Goal: Task Accomplishment & Management: Manage account settings

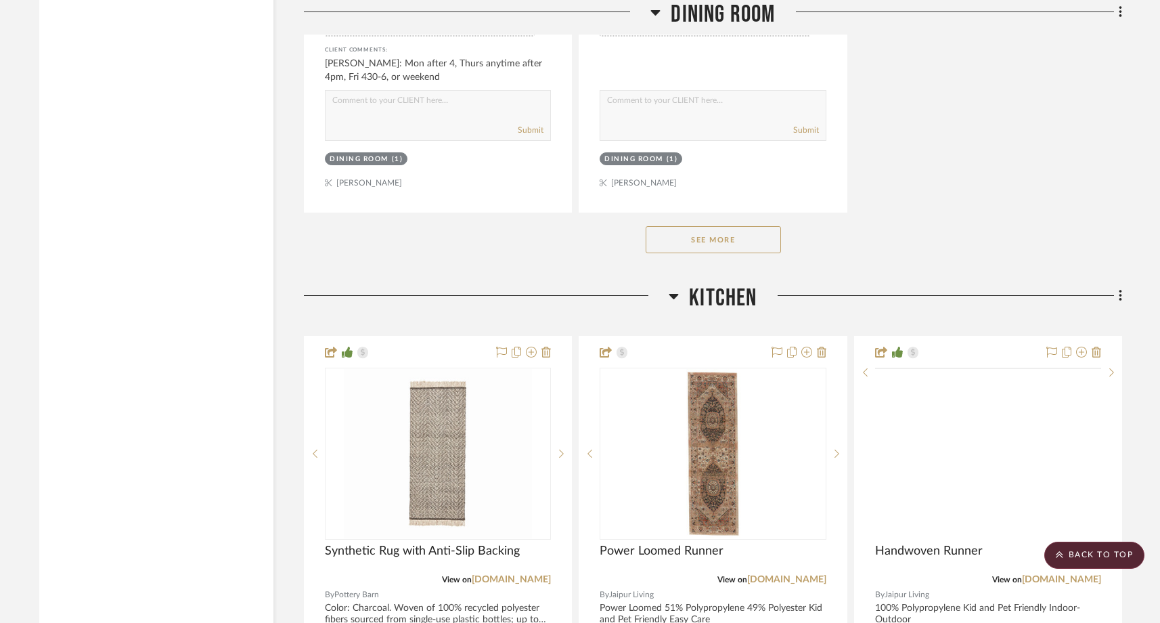
scroll to position [13268, 0]
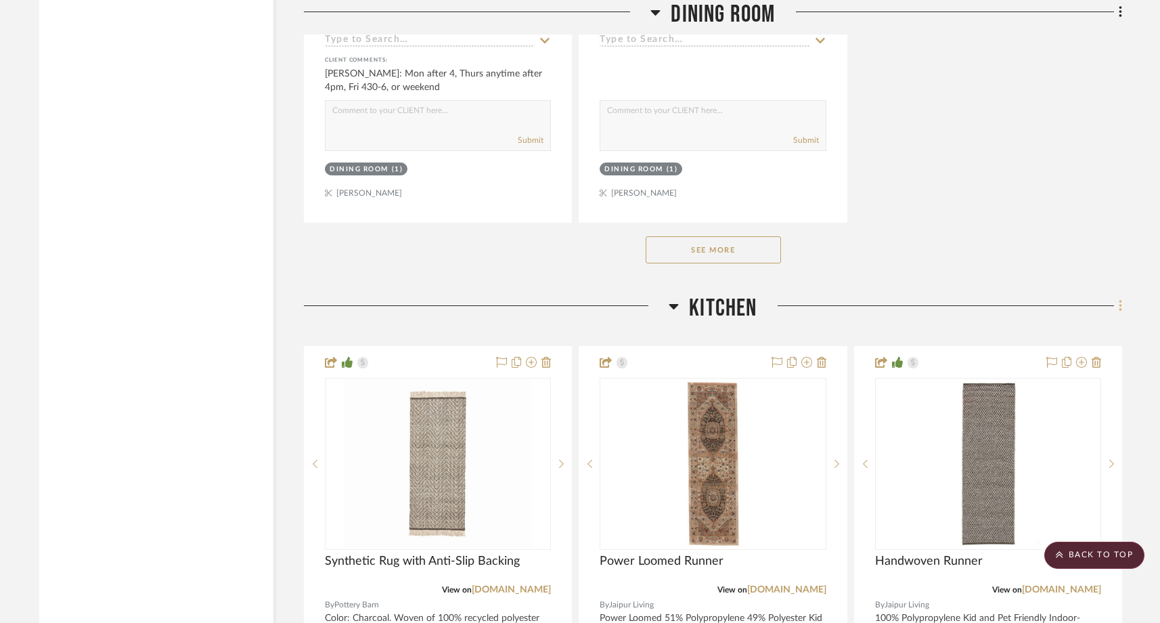
click at [1120, 299] on icon at bounding box center [1121, 306] width 4 height 15
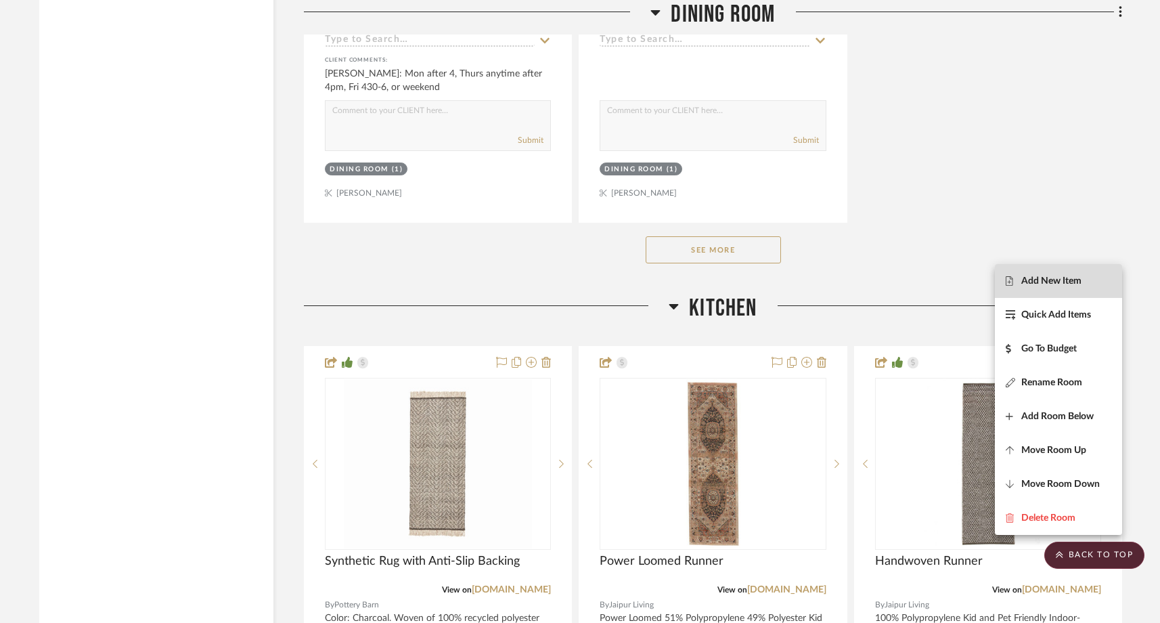
click at [1068, 288] on button "Add New Item" at bounding box center [1058, 281] width 127 height 34
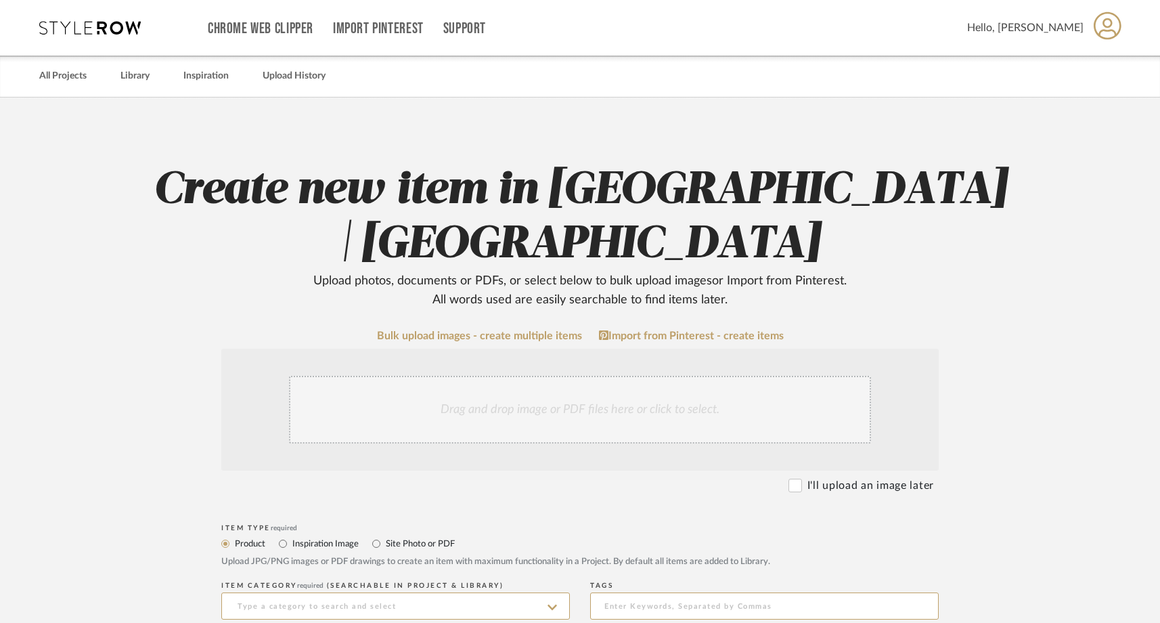
click at [753, 403] on div "Drag and drop image or PDF files here or click to select." at bounding box center [580, 410] width 582 height 68
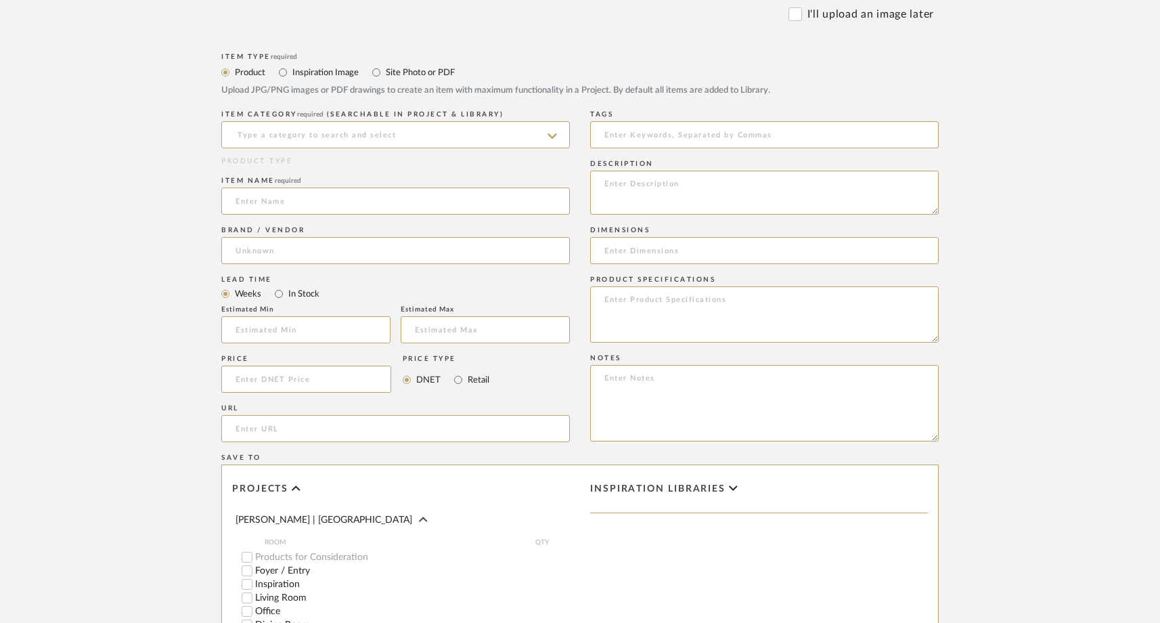
scroll to position [487, 0]
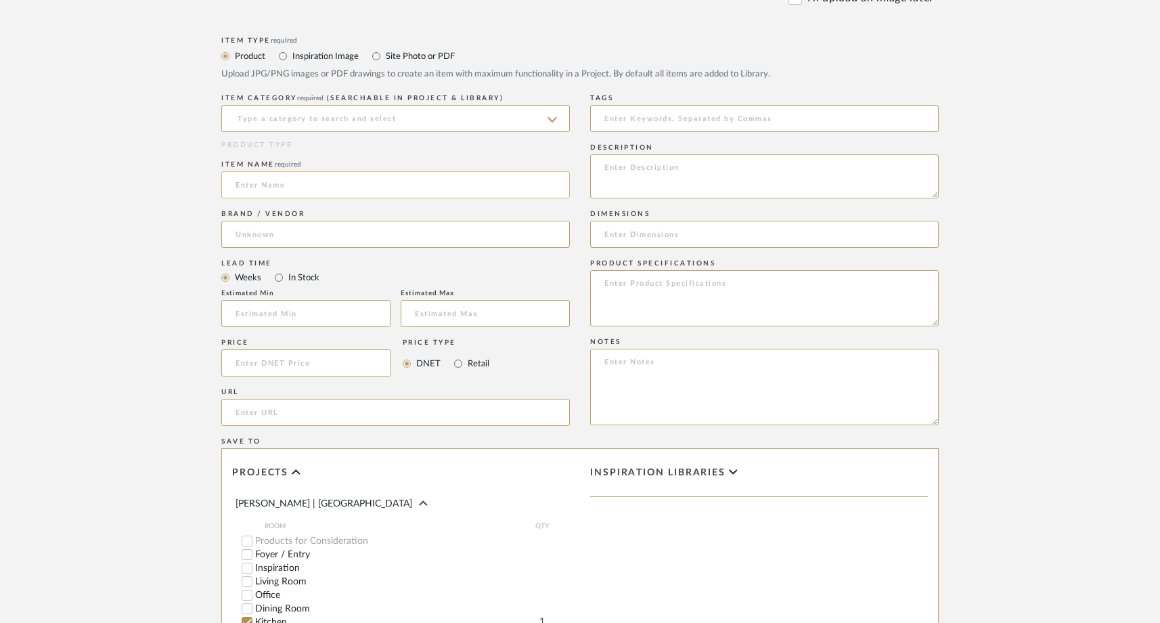
click at [282, 180] on input at bounding box center [395, 184] width 349 height 27
type input "fabric"
click at [271, 371] on input at bounding box center [306, 362] width 170 height 27
type input "$138.00"
click at [175, 367] on form "Bulk upload images - create multiple items Import from Pinterest - create items…" at bounding box center [580, 333] width 862 height 982
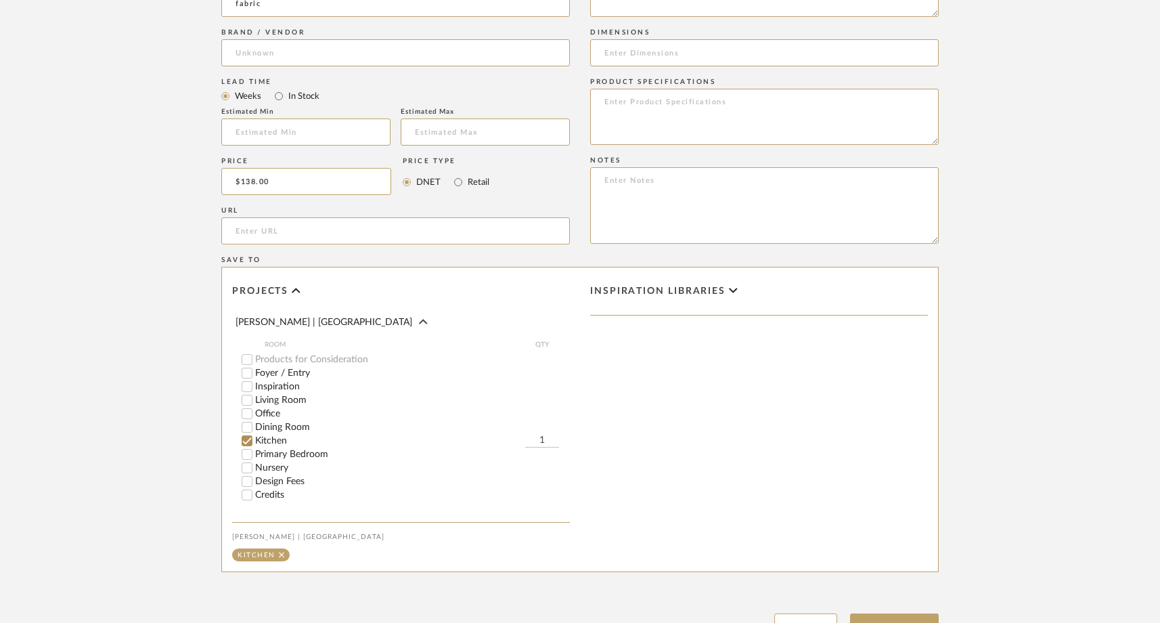
scroll to position [673, 0]
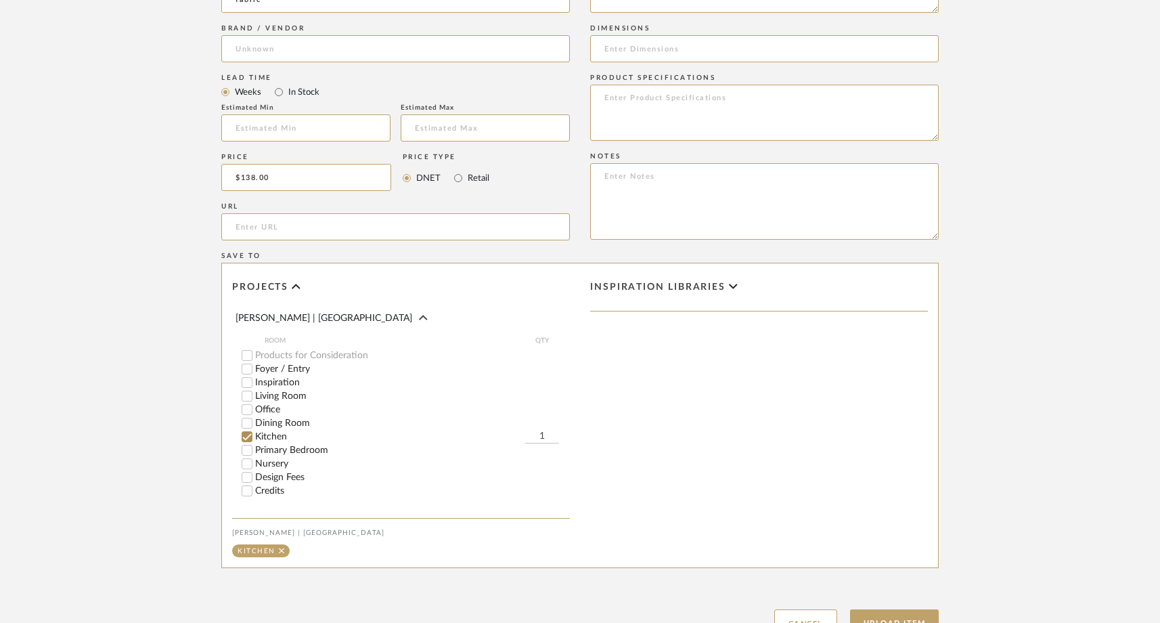
click at [544, 436] on input "1" at bounding box center [542, 437] width 34 height 14
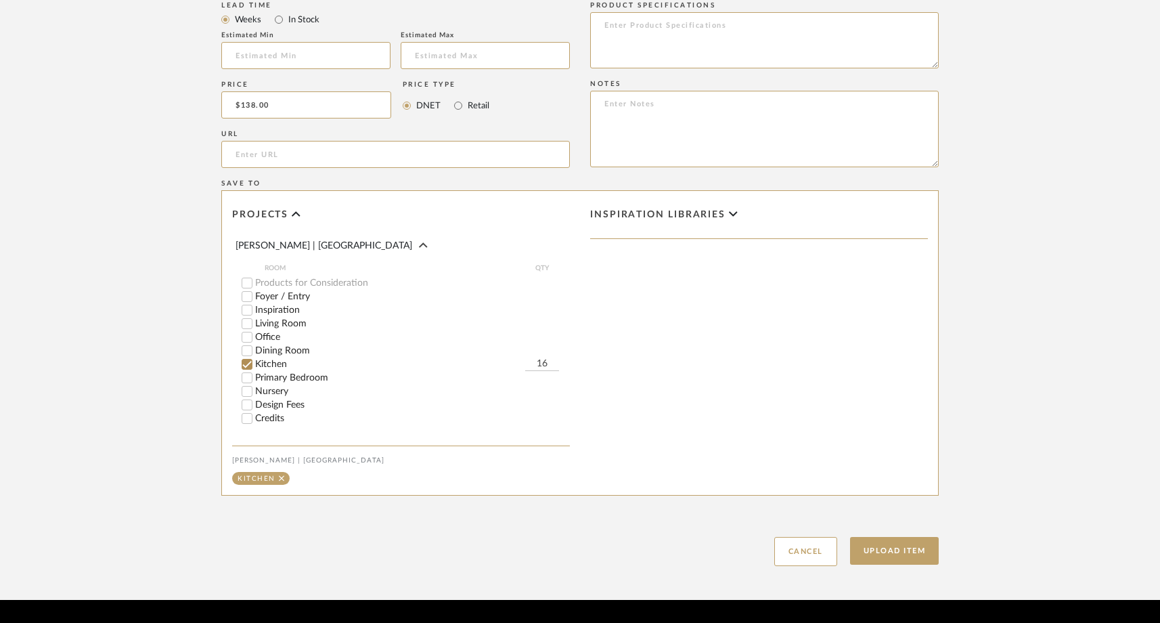
scroll to position [766, 0]
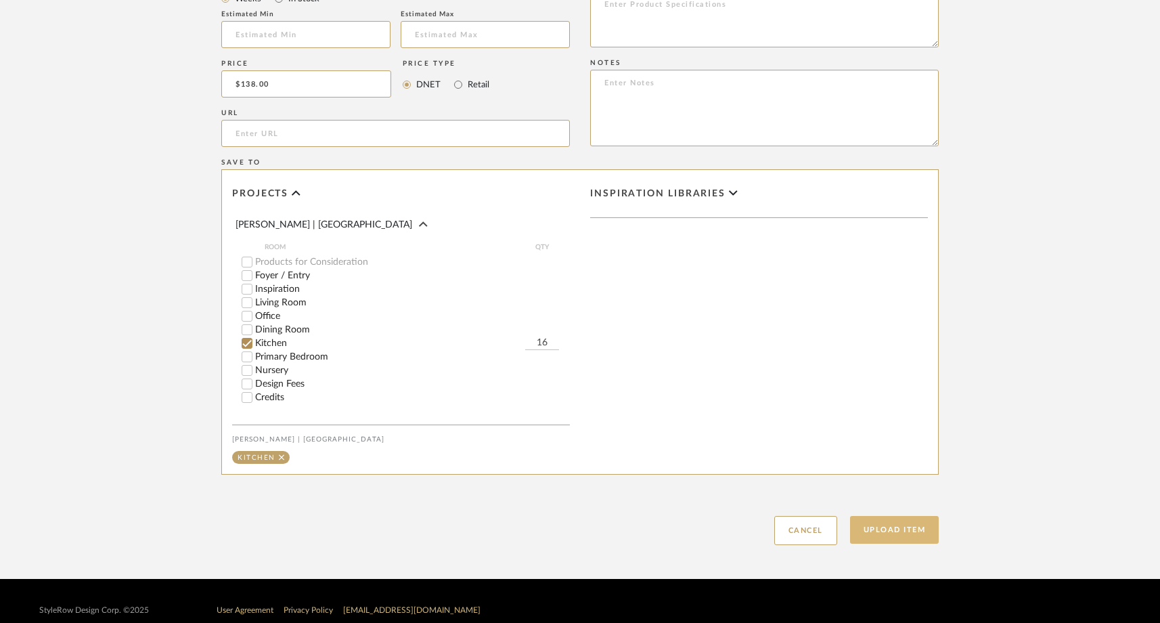
type input "16"
click at [917, 535] on button "Upload Item" at bounding box center [894, 530] width 89 height 28
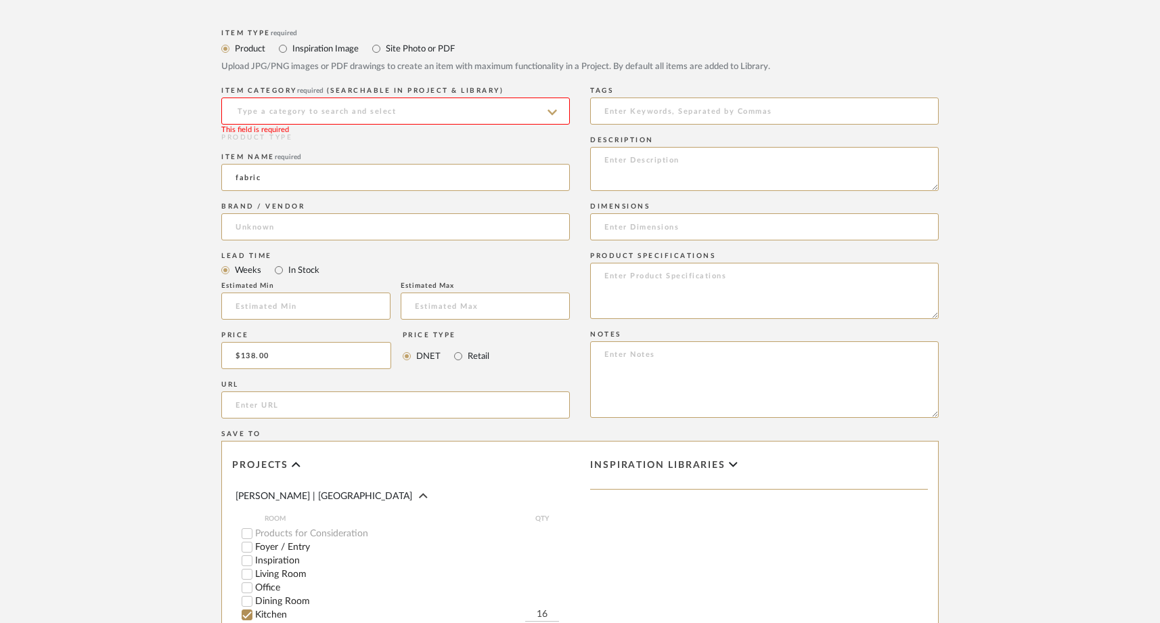
scroll to position [472, 0]
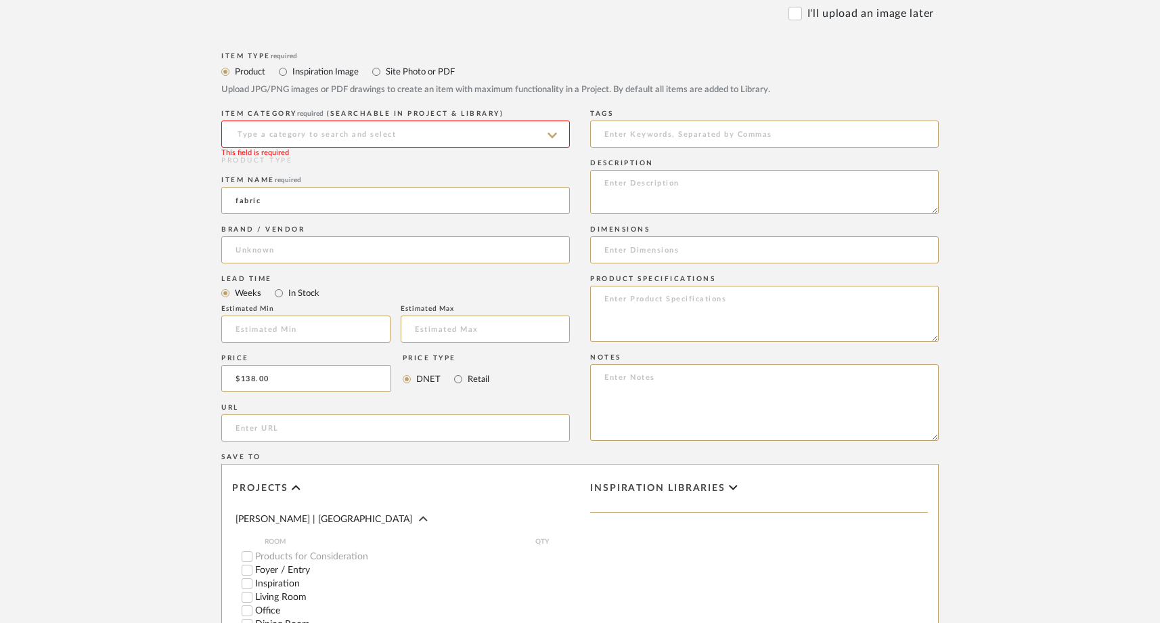
click at [493, 142] on input at bounding box center [395, 133] width 349 height 27
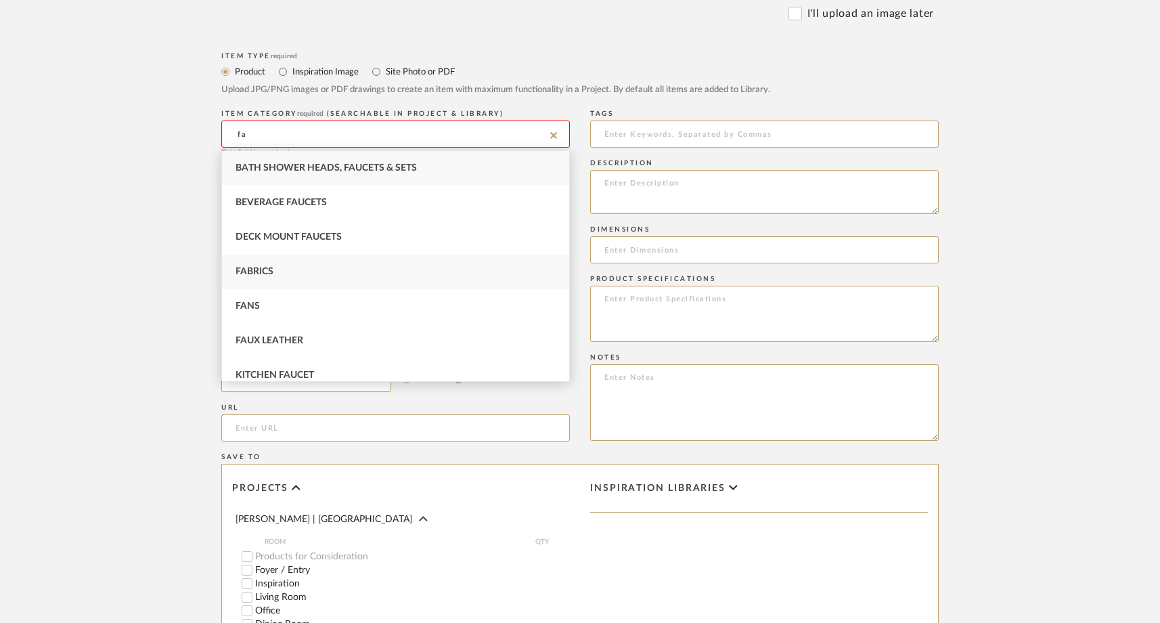
click at [283, 278] on div "Fabrics" at bounding box center [395, 272] width 347 height 35
type input "Fabrics"
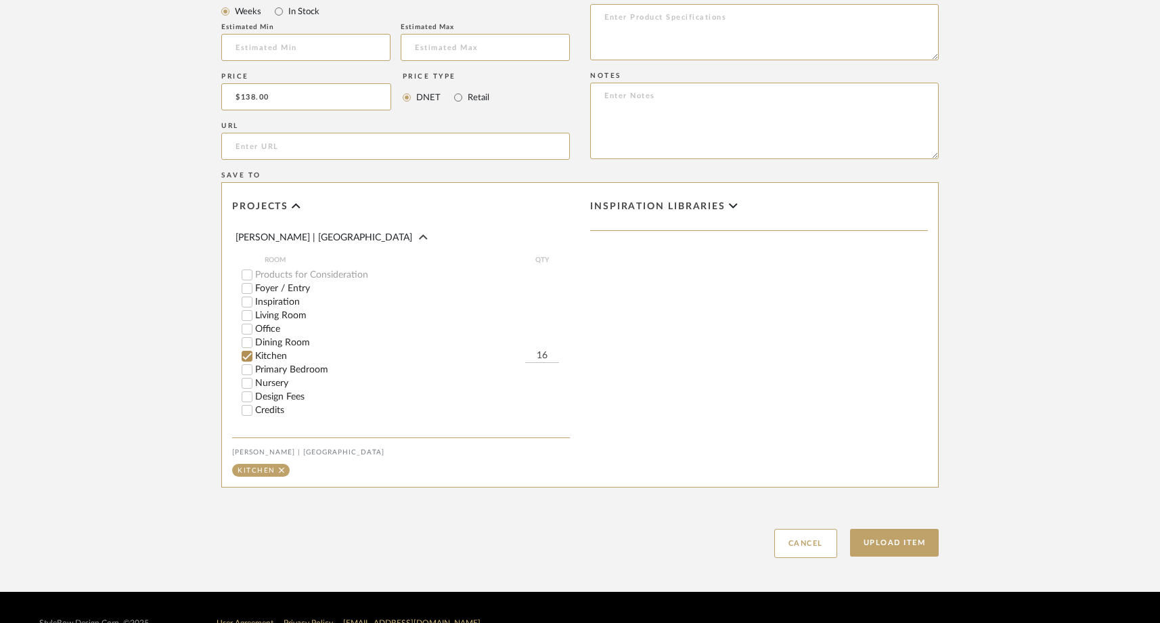
scroll to position [785, 0]
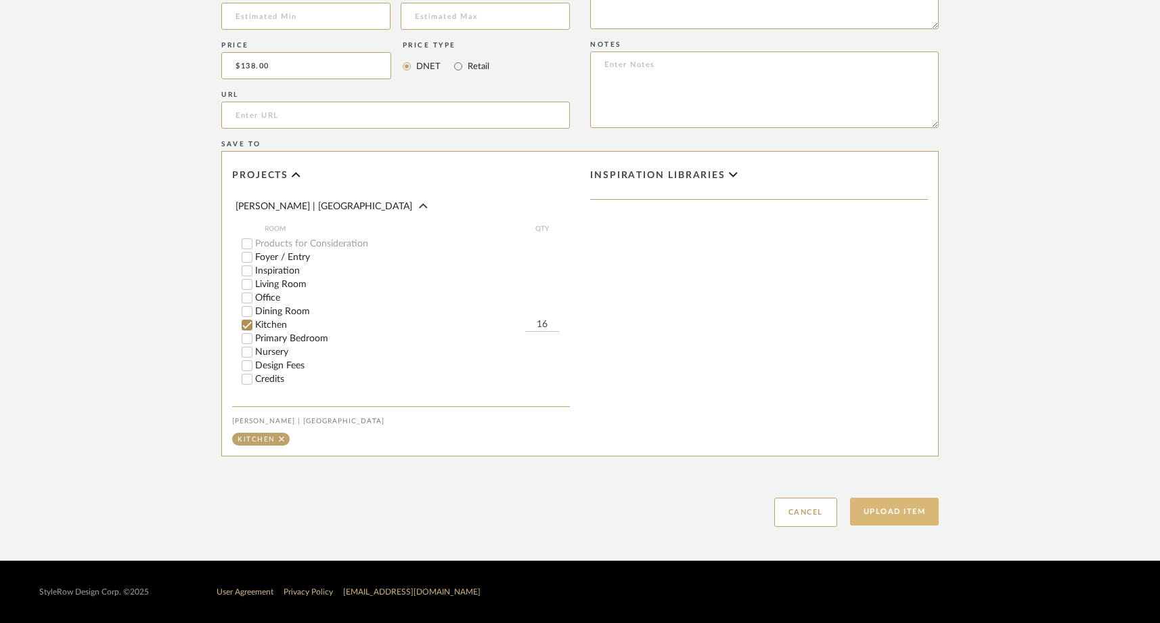
click at [887, 512] on button "Upload Item" at bounding box center [894, 512] width 89 height 28
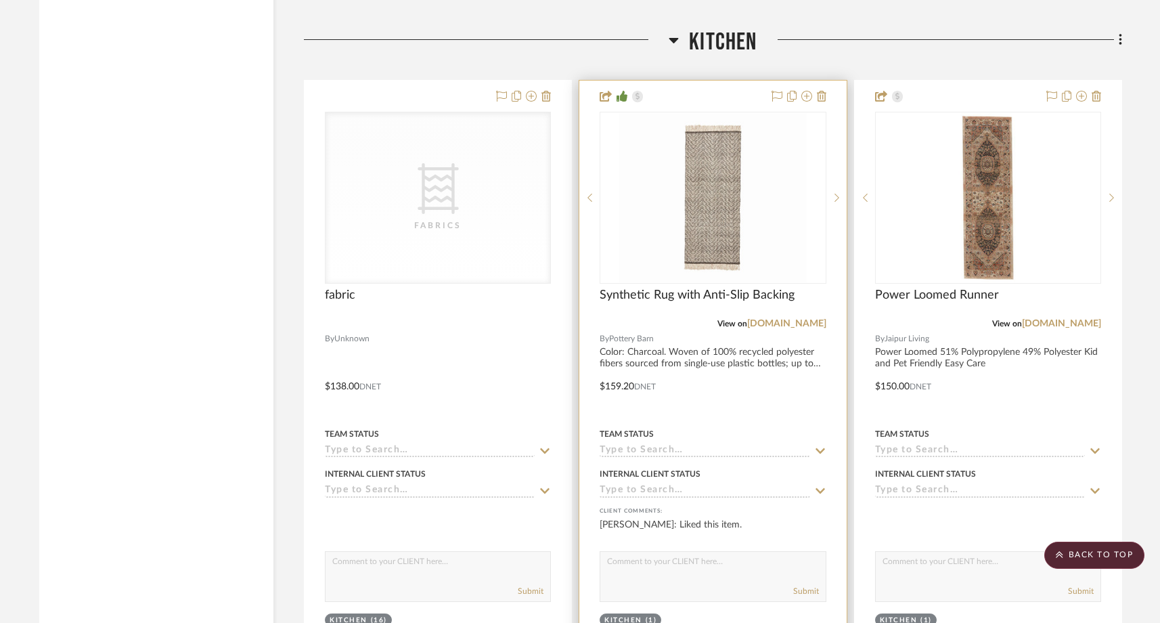
scroll to position [9935, 0]
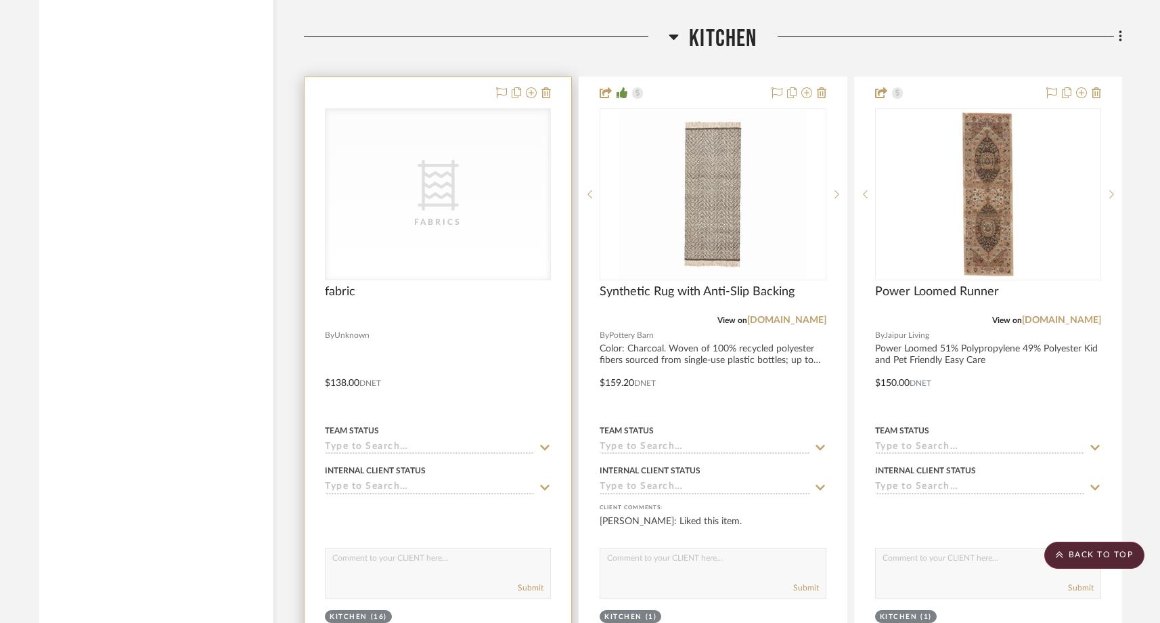
click at [0, 0] on div "CategoryIconFabric Created with Sketch. Fabrics" at bounding box center [0, 0] width 0 height 0
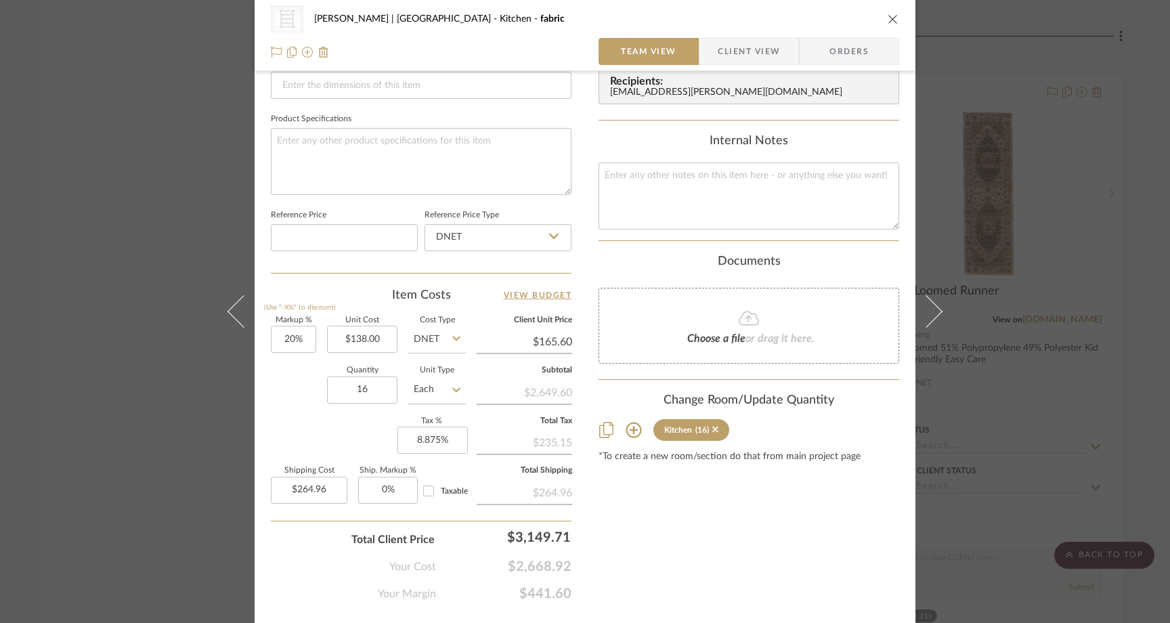
scroll to position [602, 0]
click at [302, 332] on input "20" at bounding box center [293, 338] width 45 height 27
type input "25%"
click at [280, 374] on div "Quantity 16 Unit Type Each" at bounding box center [368, 390] width 195 height 48
type input "$172.50"
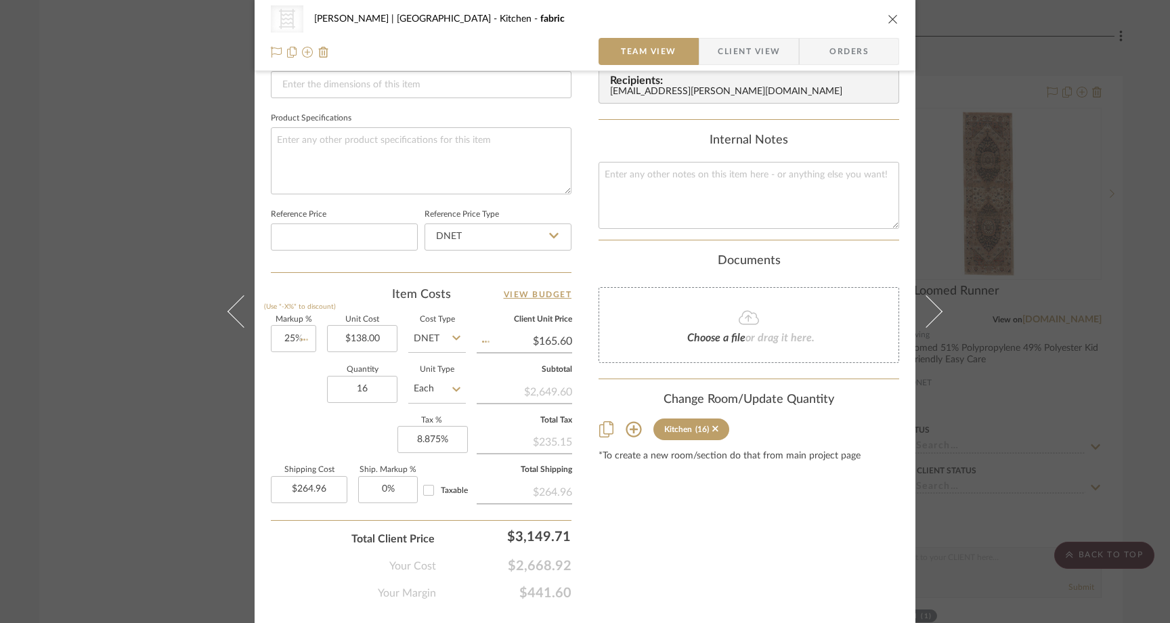
type input "$276.00"
click at [326, 491] on input "276.00" at bounding box center [309, 489] width 76 height 27
type input "$200.00"
click at [315, 528] on div "Total Client Price $3,280.95" at bounding box center [421, 533] width 301 height 27
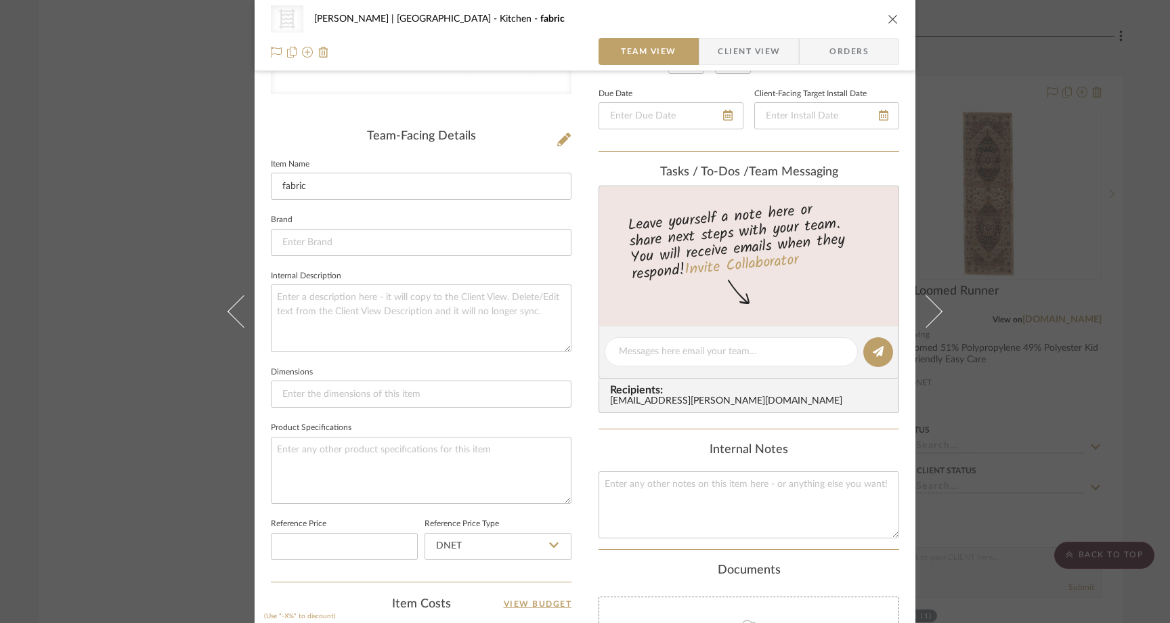
scroll to position [0, 0]
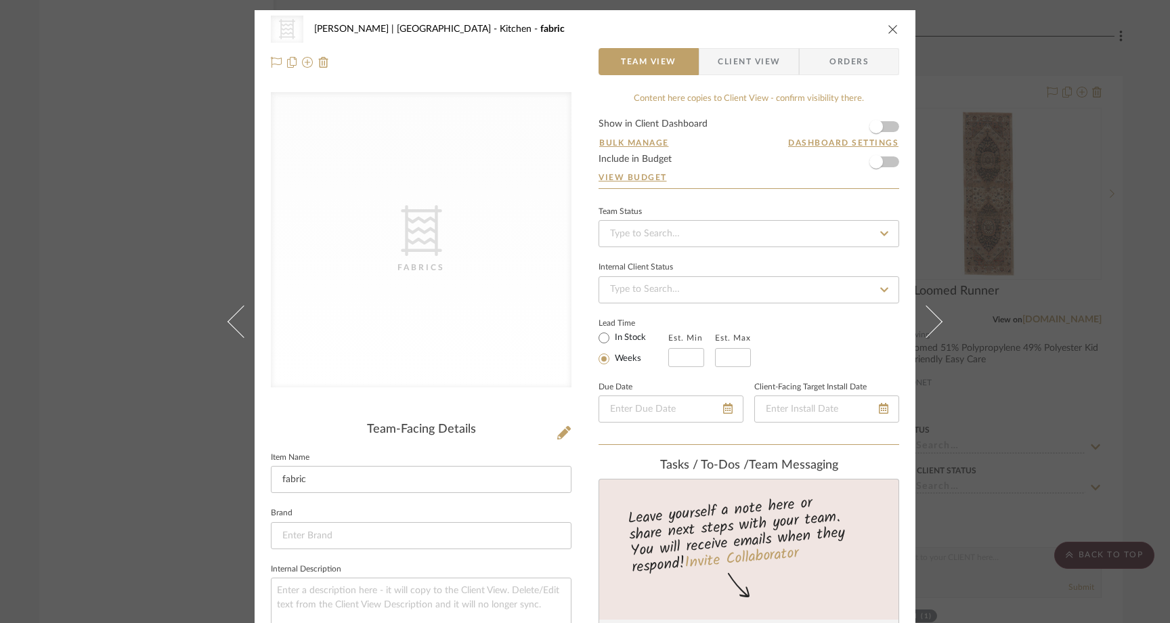
click at [152, 215] on div "CategoryIconFabric Created with Sketch. Fabrics [PERSON_NAME] | [GEOGRAPHIC_DAT…" at bounding box center [585, 311] width 1170 height 623
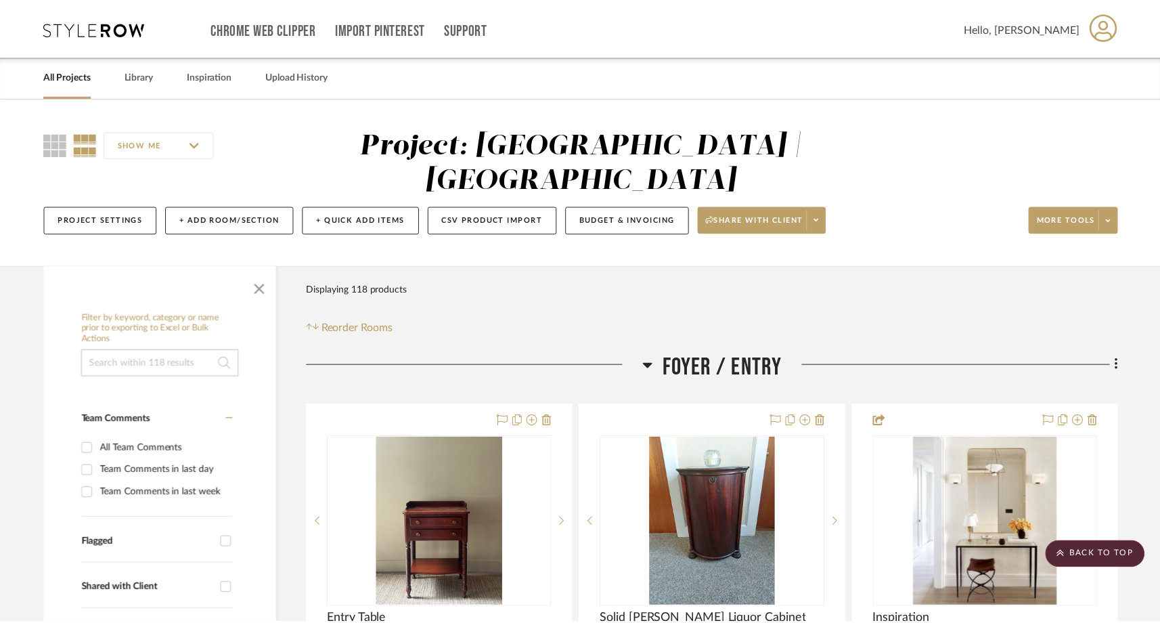
scroll to position [9935, 0]
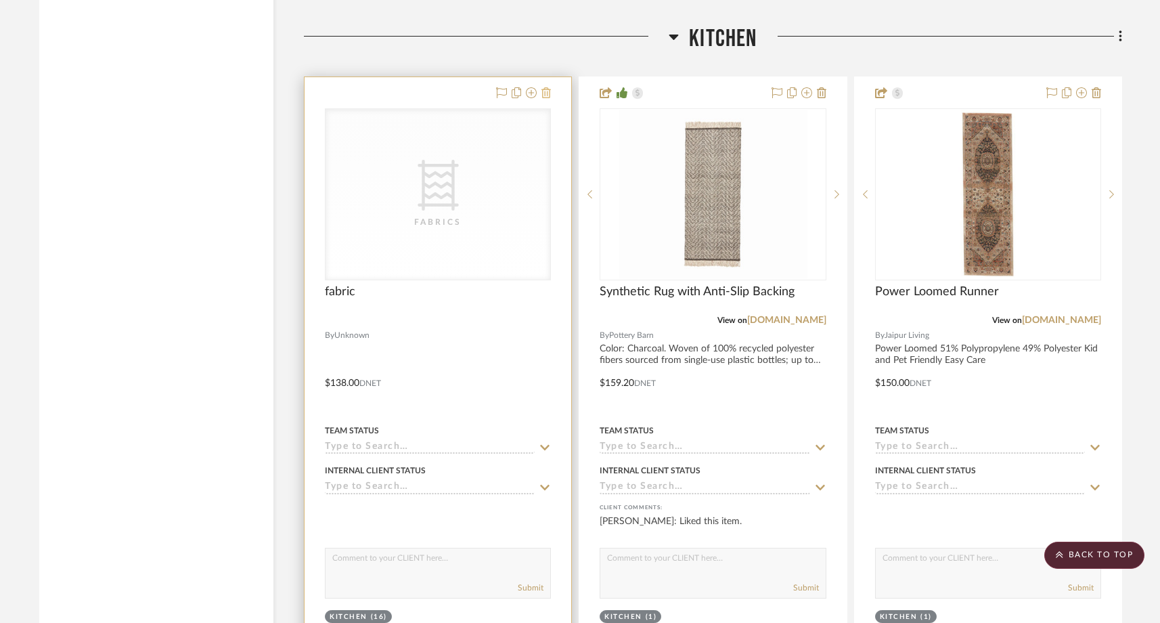
click at [544, 87] on icon at bounding box center [546, 92] width 9 height 11
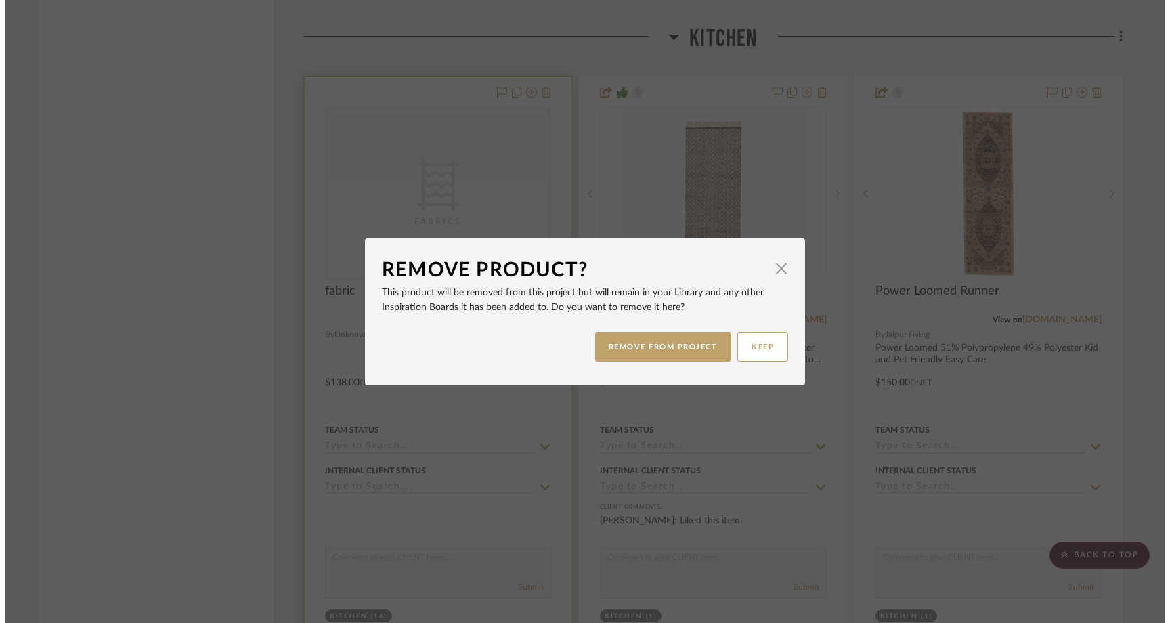
scroll to position [0, 0]
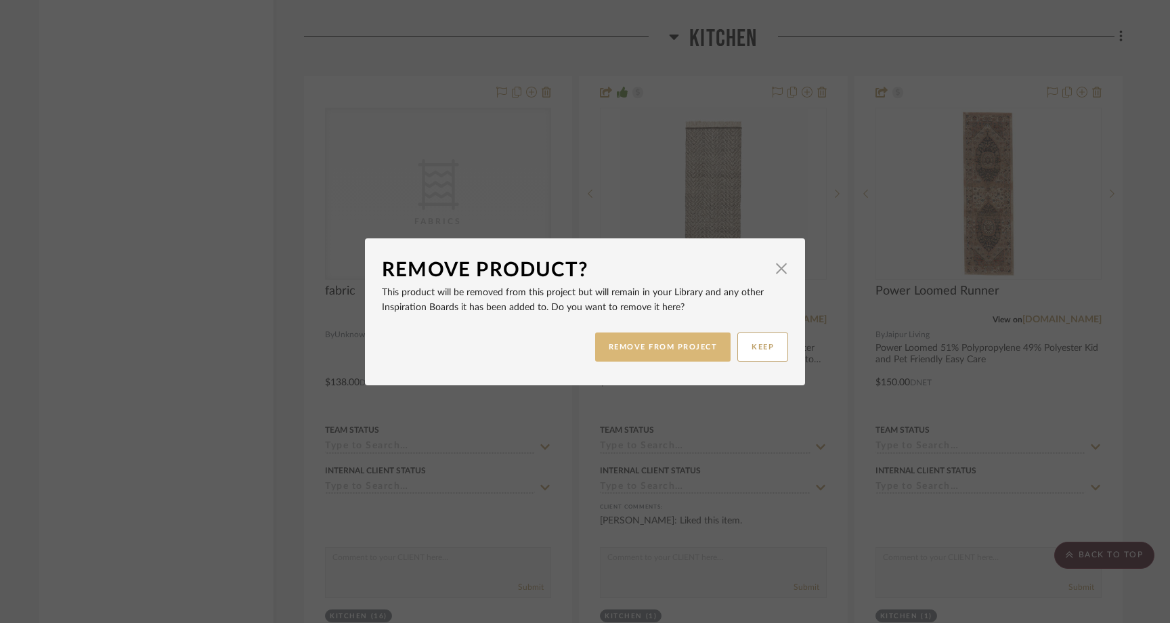
click at [680, 346] on button "REMOVE FROM PROJECT" at bounding box center [663, 346] width 136 height 29
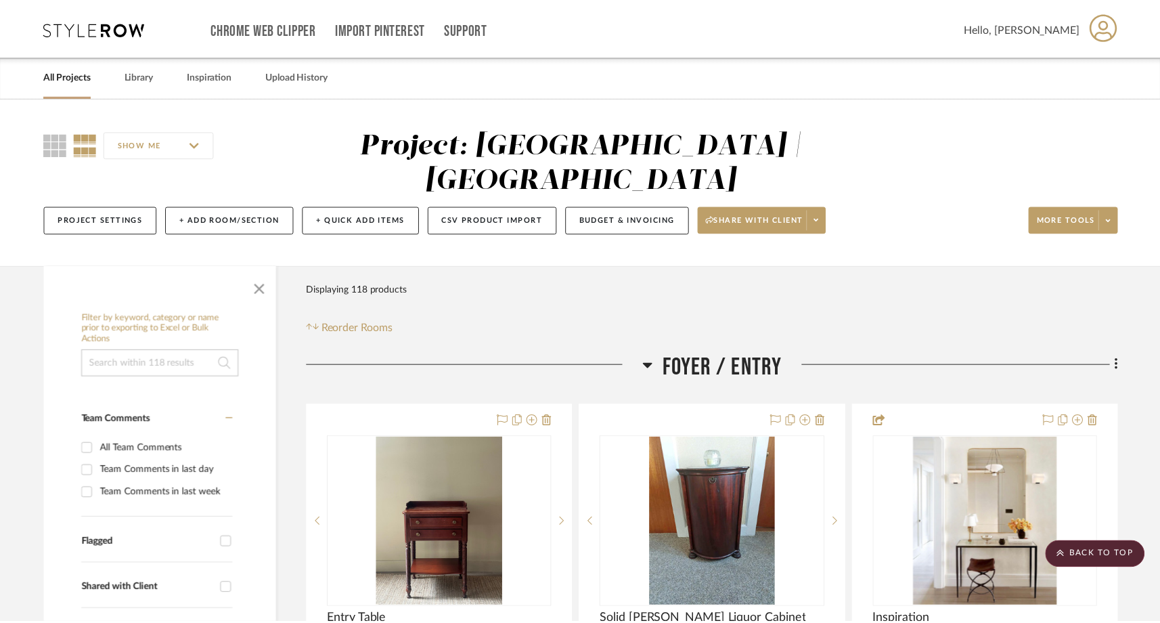
scroll to position [9935, 0]
